Goal: Information Seeking & Learning: Learn about a topic

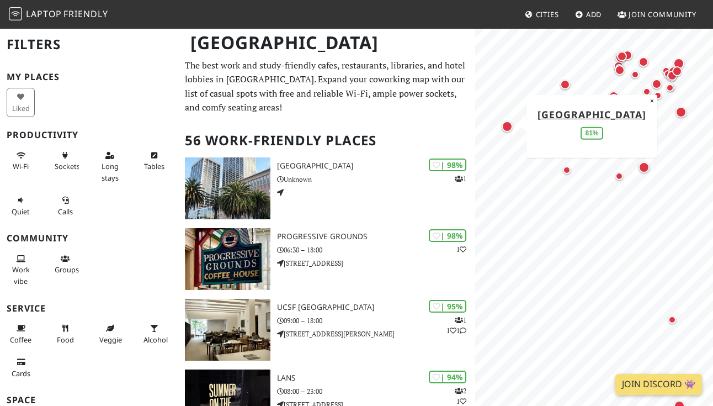
click at [511, 132] on div "Map marker" at bounding box center [507, 126] width 15 height 15
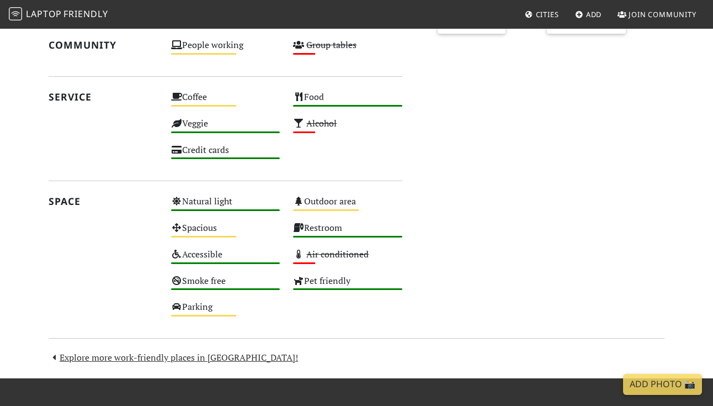
scroll to position [521, 0]
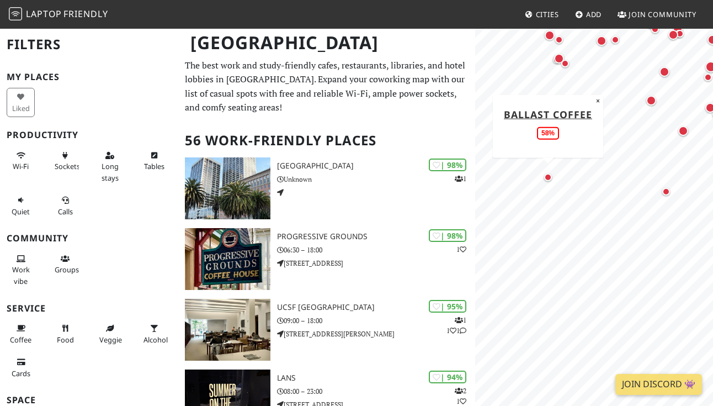
click at [550, 181] on div "Map marker" at bounding box center [548, 177] width 13 height 13
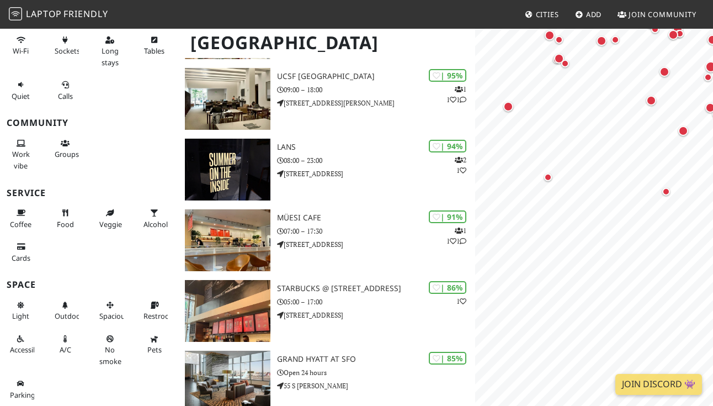
scroll to position [239, 0]
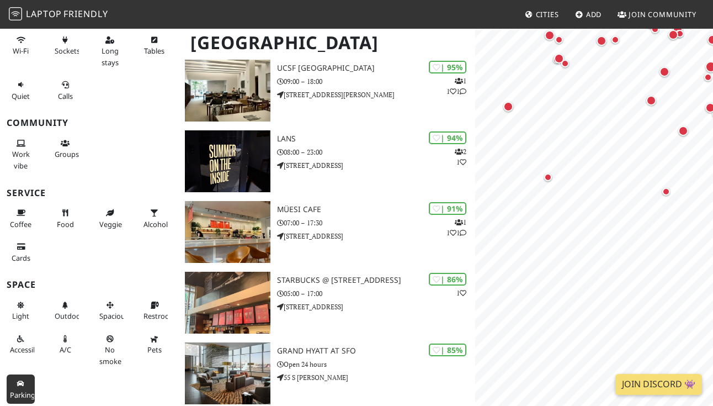
click at [25, 389] on button "Parking" at bounding box center [21, 388] width 28 height 29
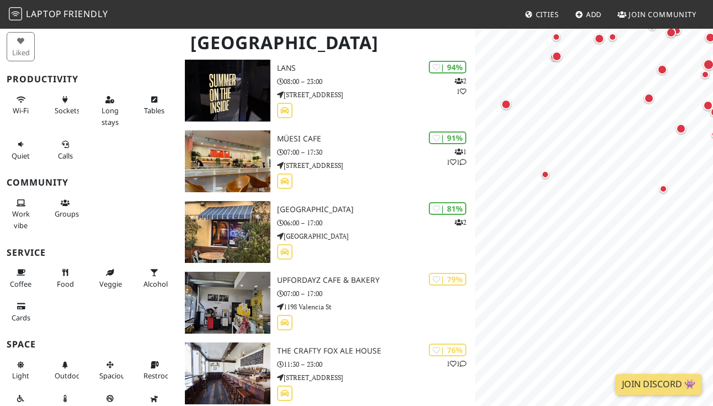
scroll to position [52, 0]
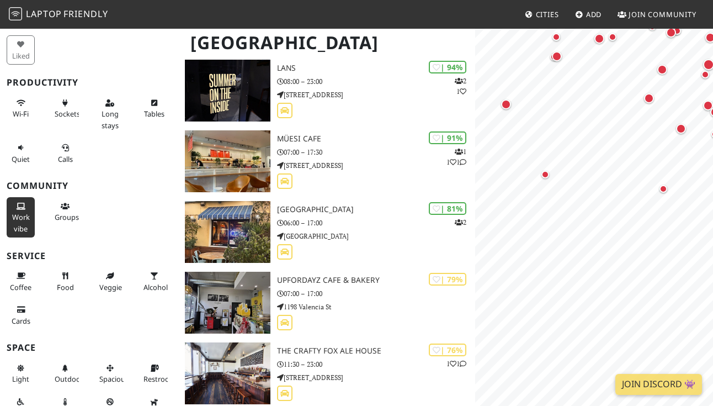
click at [20, 212] on span "Work vibe" at bounding box center [21, 222] width 18 height 21
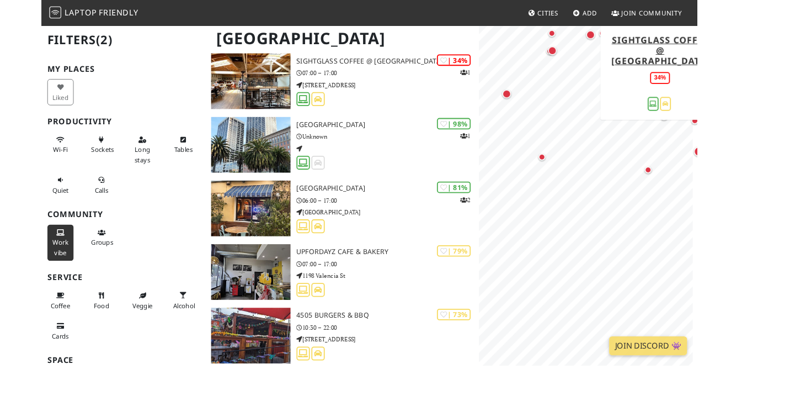
scroll to position [740, 0]
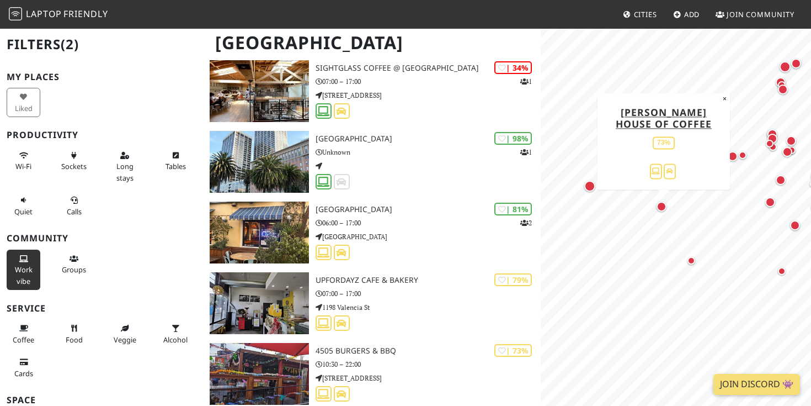
click at [664, 205] on div "Map marker" at bounding box center [662, 206] width 10 height 10
click at [664, 208] on div "Map marker" at bounding box center [662, 206] width 10 height 10
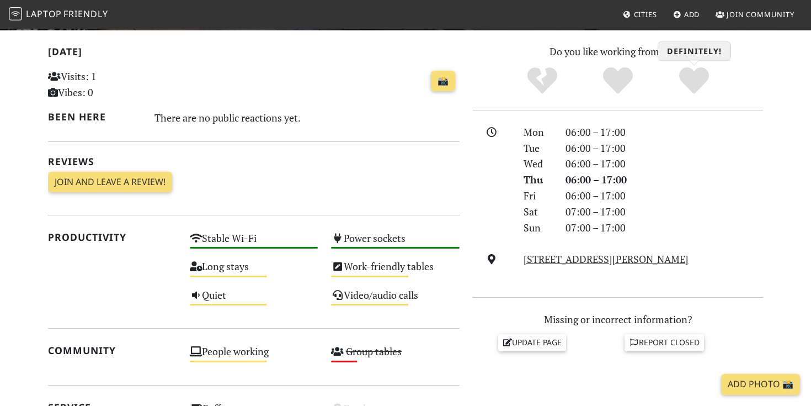
scroll to position [238, 0]
